Goal: Check status: Check status

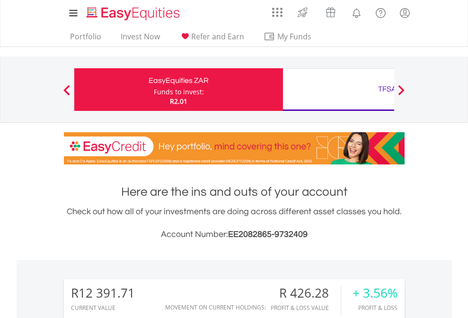
scroll to position [91, 149]
click at [154, 89] on div "Funds to invest:" at bounding box center [179, 91] width 50 height 9
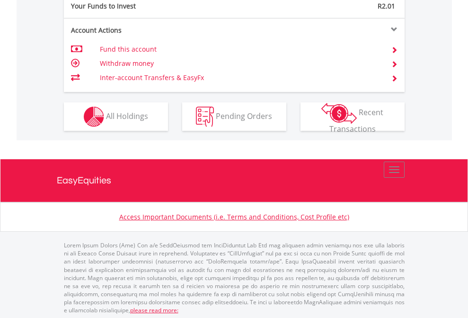
scroll to position [945, 0]
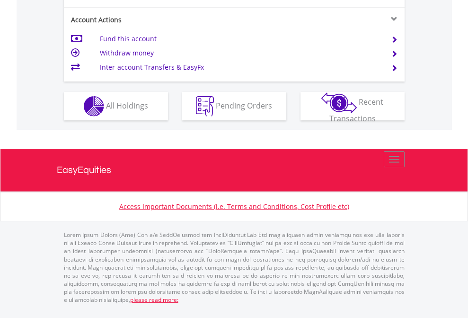
scroll to position [888, 0]
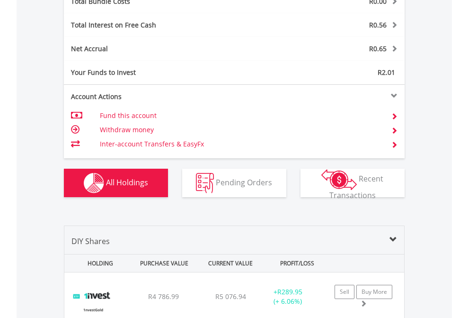
scroll to position [1109, 0]
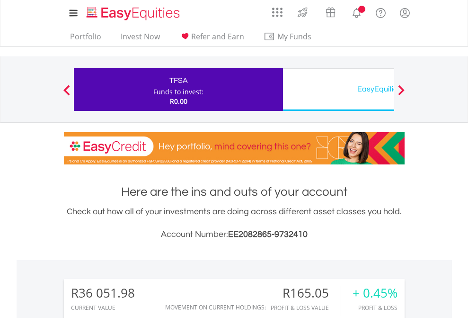
scroll to position [91, 149]
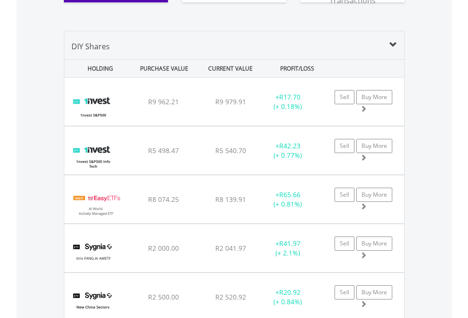
scroll to position [1053, 0]
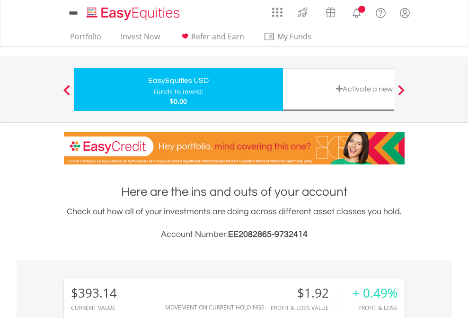
scroll to position [91, 149]
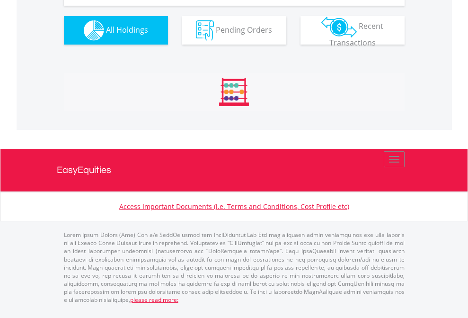
scroll to position [1053, 0]
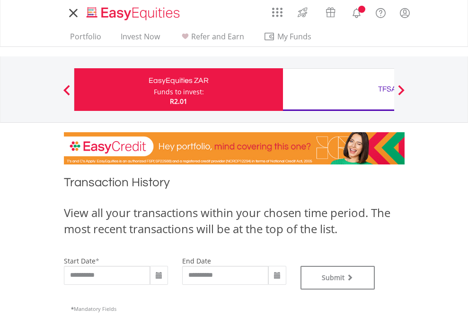
type input "**********"
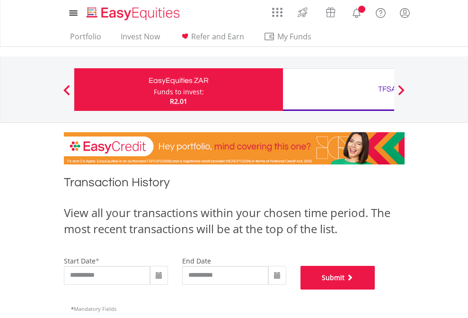
click at [375, 289] on button "Submit" at bounding box center [338, 278] width 75 height 24
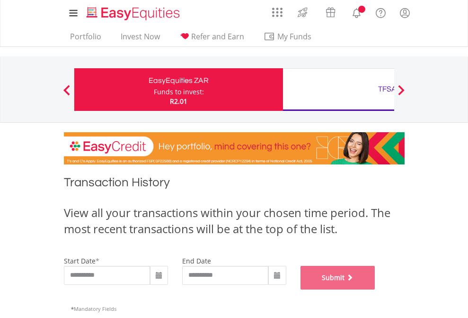
scroll to position [384, 0]
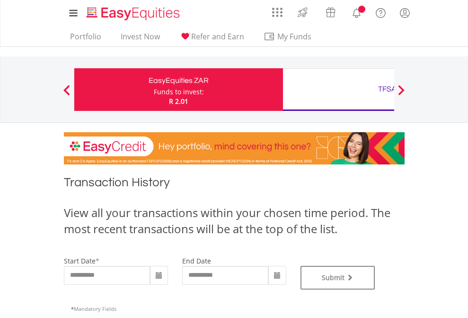
click at [338, 89] on div "TFSA" at bounding box center [387, 88] width 197 height 13
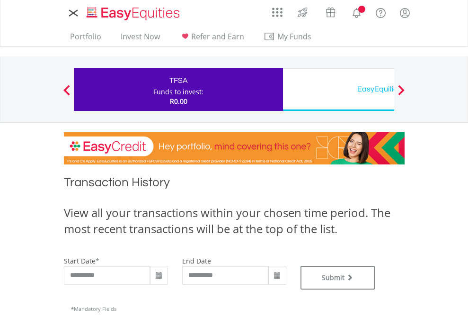
type input "**********"
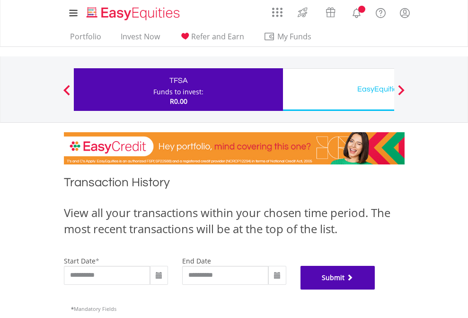
click at [375, 289] on button "Submit" at bounding box center [338, 278] width 75 height 24
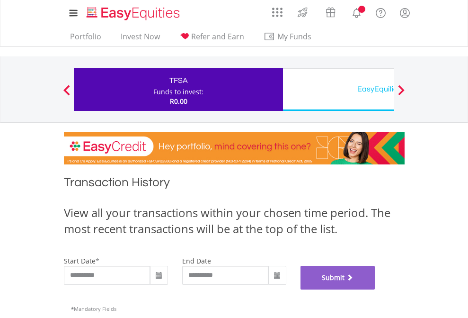
scroll to position [384, 0]
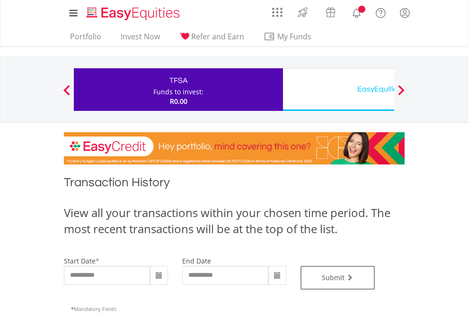
click at [338, 89] on div "EasyEquities USD" at bounding box center [387, 88] width 197 height 13
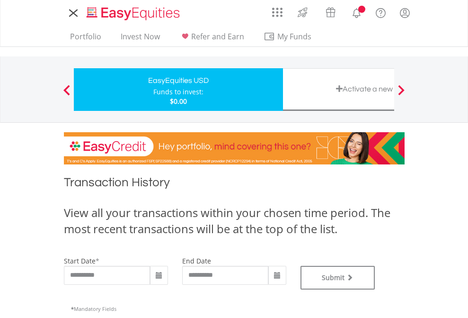
type input "**********"
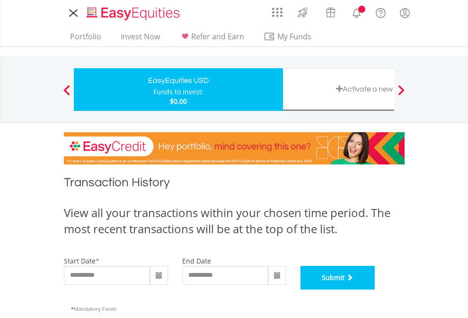
click at [375, 289] on button "Submit" at bounding box center [338, 278] width 75 height 24
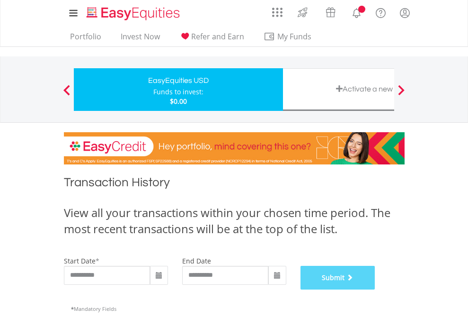
scroll to position [384, 0]
